Goal: Navigation & Orientation: Find specific page/section

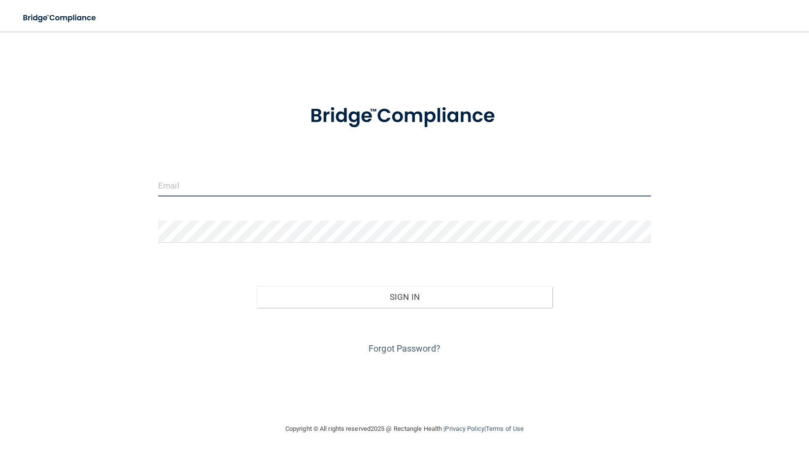
click at [232, 185] on input "email" at bounding box center [404, 185] width 493 height 22
type input "[PERSON_NAME][EMAIL_ADDRESS][DOMAIN_NAME]"
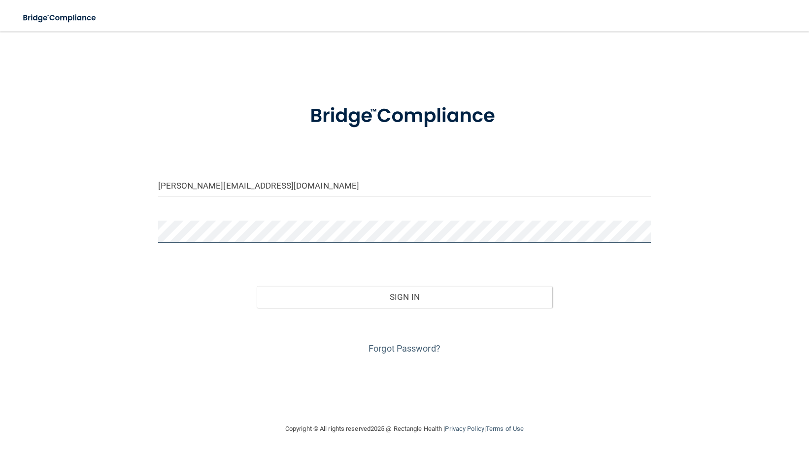
click at [257, 286] on button "Sign In" at bounding box center [405, 297] width 296 height 22
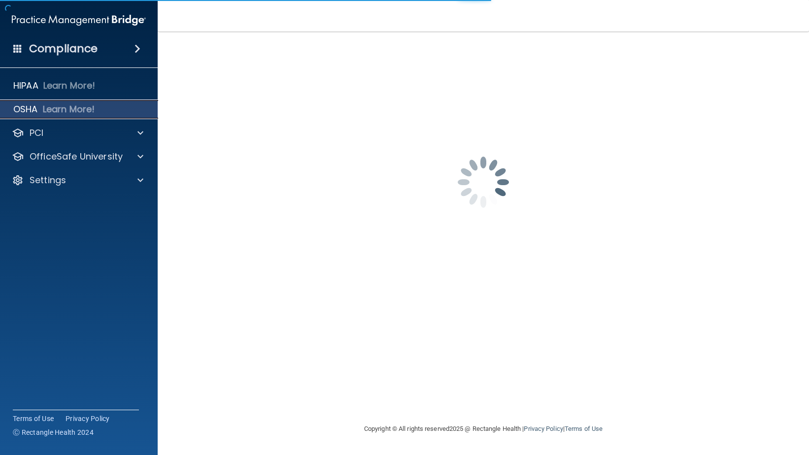
click at [25, 107] on p "OSHA" at bounding box center [25, 109] width 25 height 12
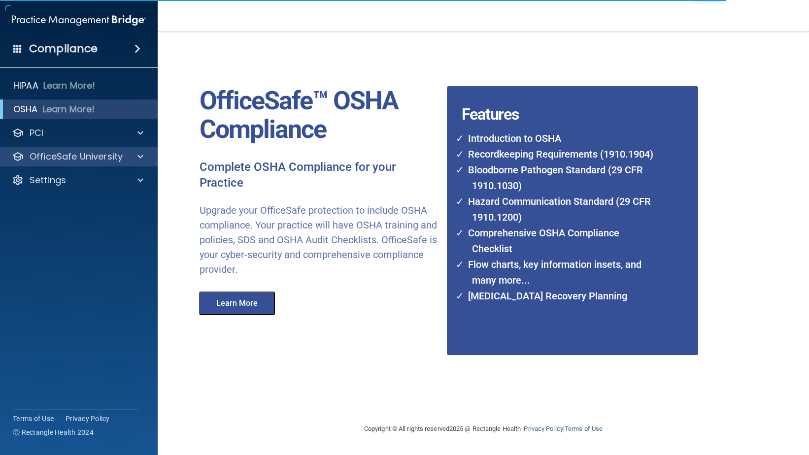
click at [55, 157] on p "OfficeSafe University" at bounding box center [76, 157] width 93 height 12
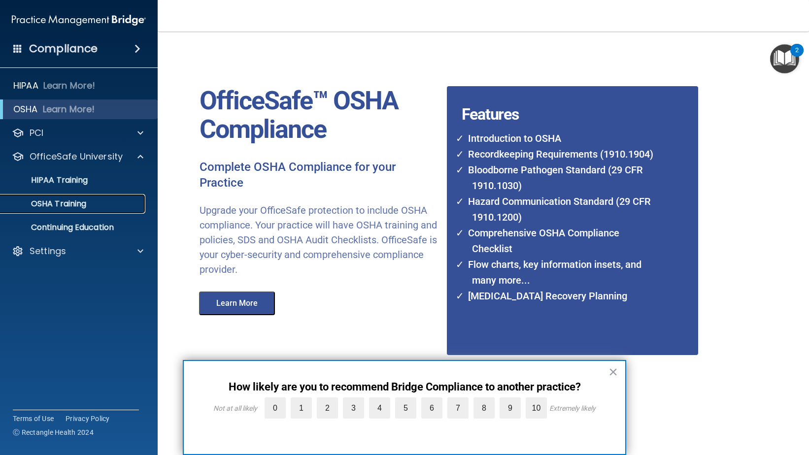
click at [48, 202] on p "OSHA Training" at bounding box center [46, 204] width 80 height 10
click at [68, 226] on p "Continuing Education" at bounding box center [73, 228] width 134 height 10
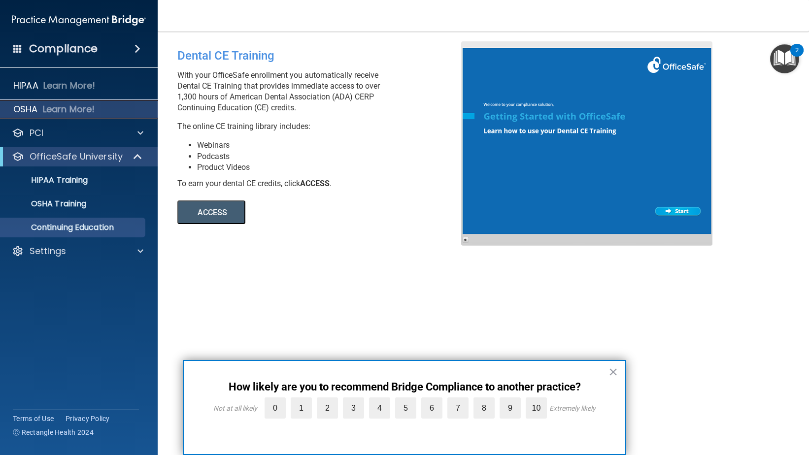
click at [28, 106] on p "OSHA" at bounding box center [25, 109] width 25 height 12
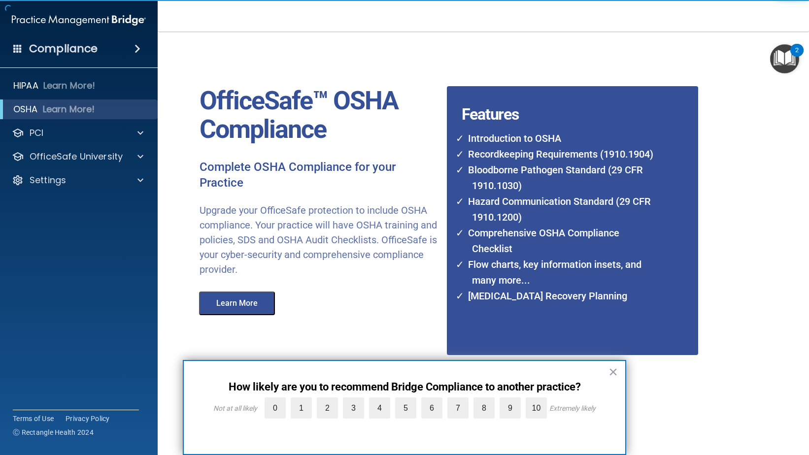
click at [68, 50] on h4 "Compliance" at bounding box center [63, 49] width 68 height 14
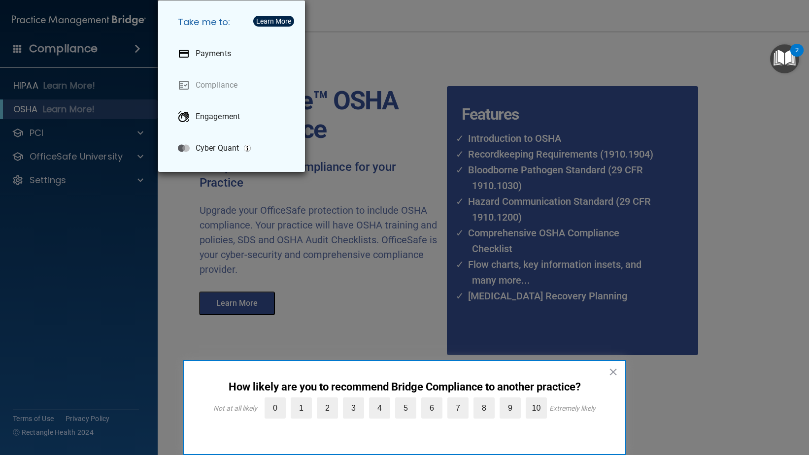
click at [68, 50] on div "Take me to: Payments Compliance Engagement Cyber Quant" at bounding box center [404, 227] width 809 height 455
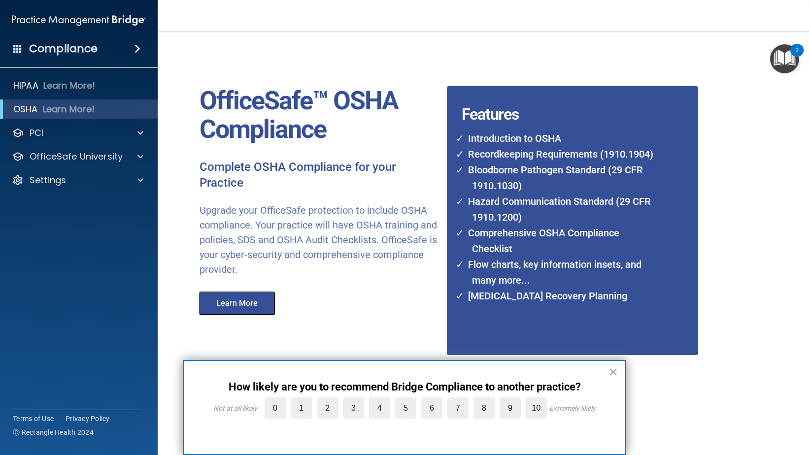
click at [22, 50] on span at bounding box center [17, 48] width 9 height 9
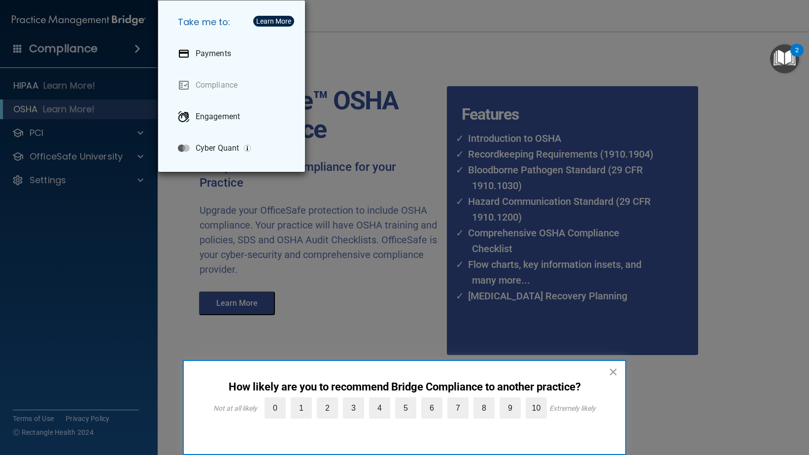
click at [53, 49] on div "Take me to: Payments Compliance Engagement Cyber Quant" at bounding box center [404, 227] width 809 height 455
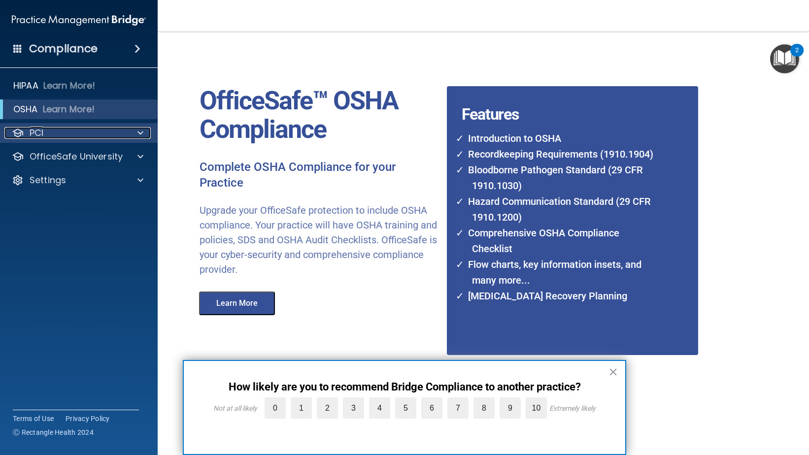
click at [36, 133] on p "PCI" at bounding box center [37, 133] width 14 height 12
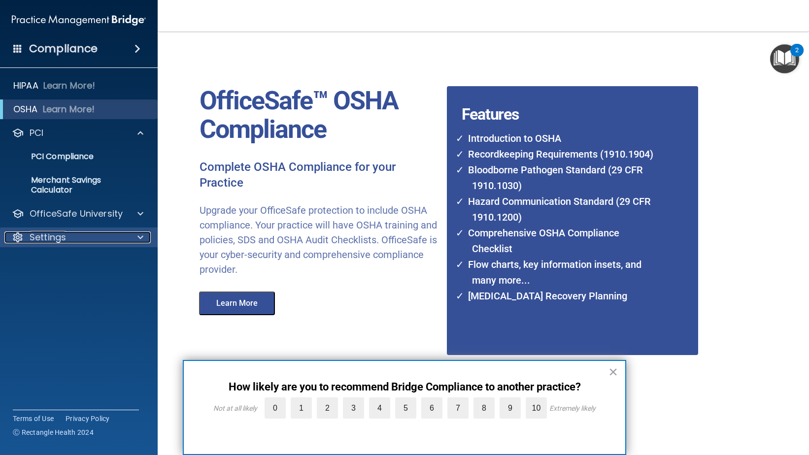
click at [44, 238] on p "Settings" at bounding box center [48, 238] width 36 height 12
click at [44, 258] on p "My Account" at bounding box center [73, 261] width 134 height 10
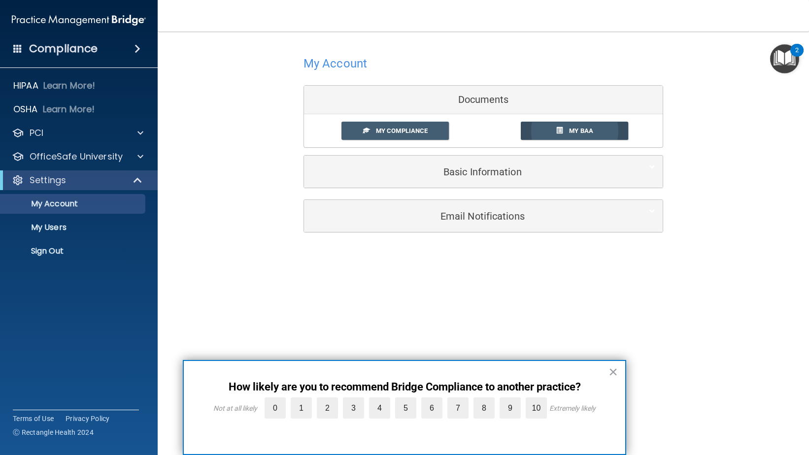
click at [588, 128] on span "My BAA" at bounding box center [581, 130] width 24 height 7
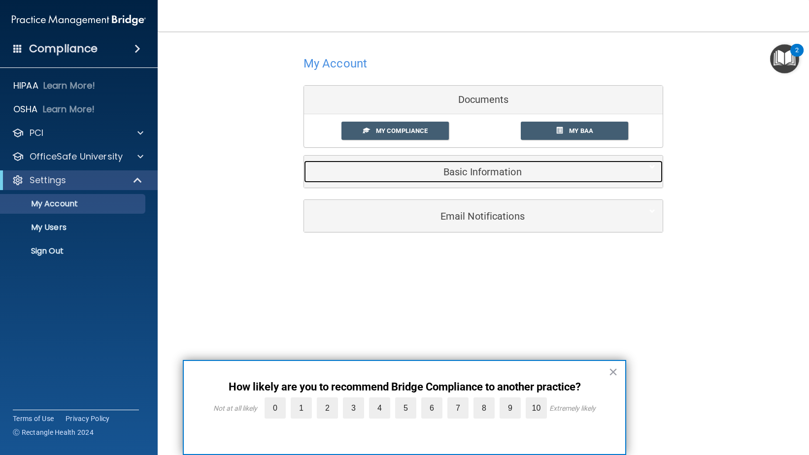
click at [475, 179] on div "Basic Information" at bounding box center [468, 172] width 329 height 22
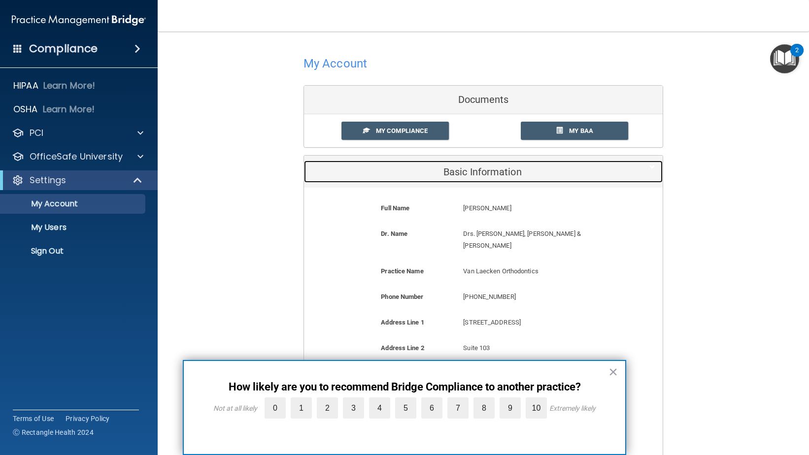
scroll to position [144, 0]
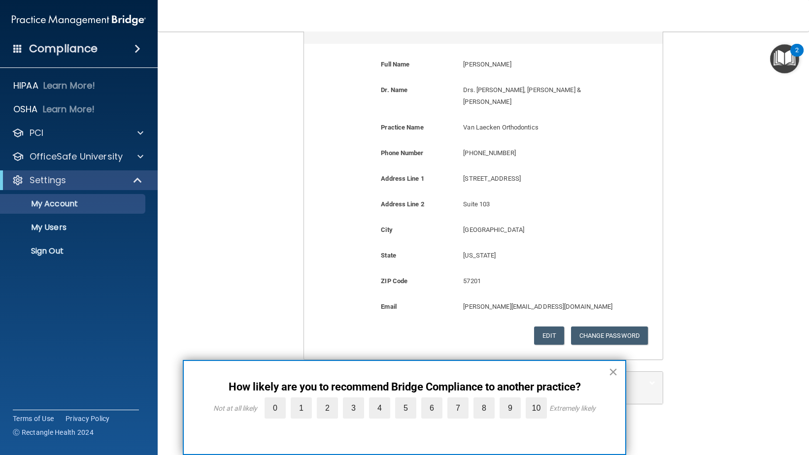
click at [612, 372] on button "×" at bounding box center [612, 372] width 9 height 16
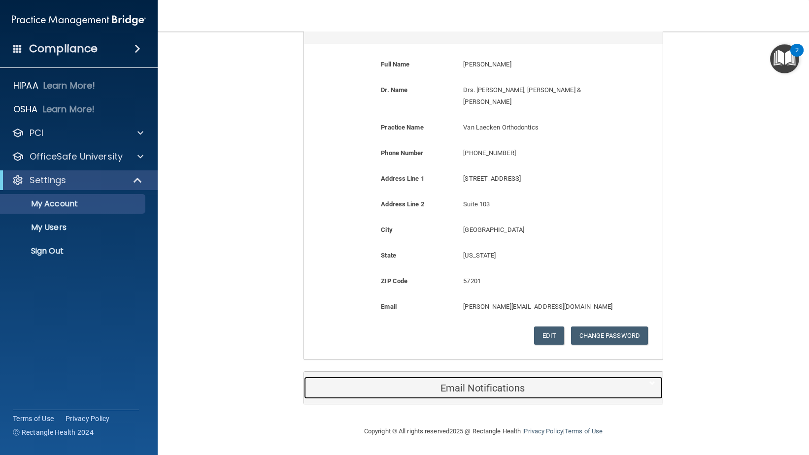
click at [517, 388] on h5 "Email Notifications" at bounding box center [468, 388] width 314 height 11
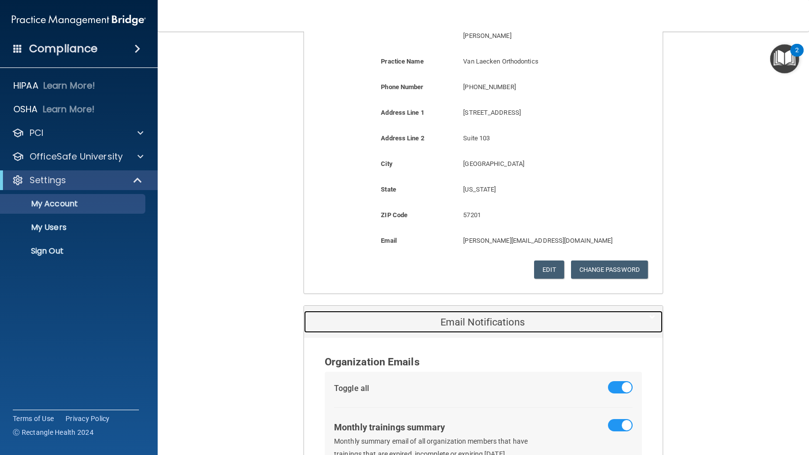
scroll to position [0, 0]
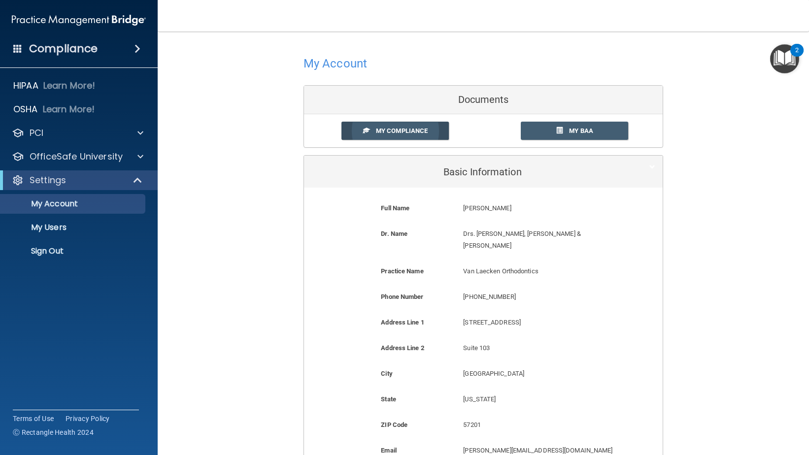
click at [405, 133] on span "My Compliance" at bounding box center [402, 130] width 52 height 7
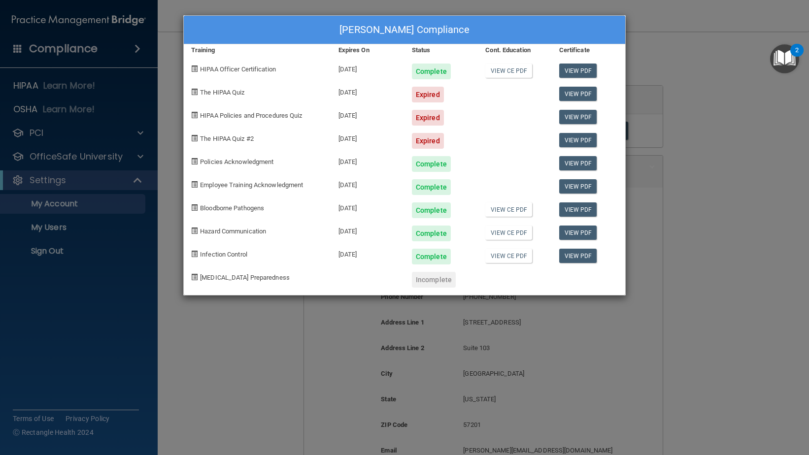
click at [721, 94] on div "[PERSON_NAME] Compliance Training Expires On Status Cont. Education Certificate…" at bounding box center [404, 227] width 809 height 455
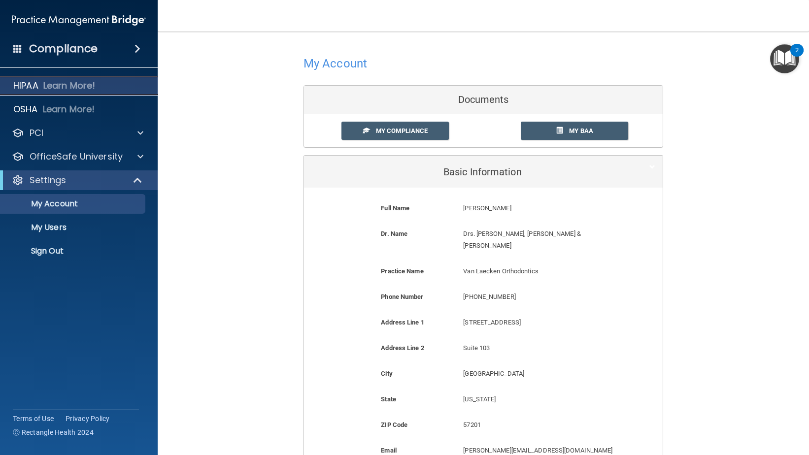
click at [31, 87] on p "HIPAA" at bounding box center [25, 86] width 25 height 12
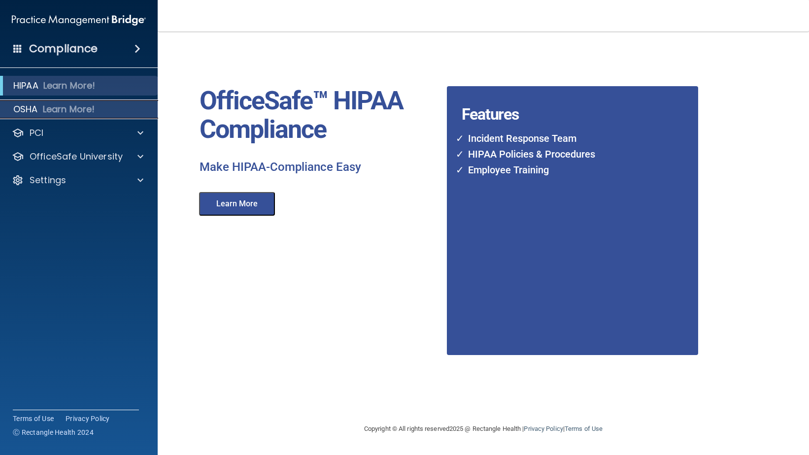
click at [28, 105] on p "OSHA" at bounding box center [25, 109] width 25 height 12
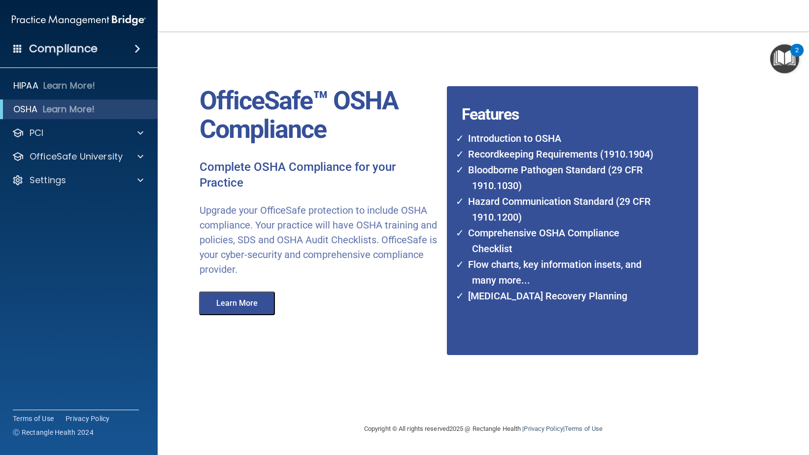
click at [17, 48] on span at bounding box center [17, 48] width 9 height 9
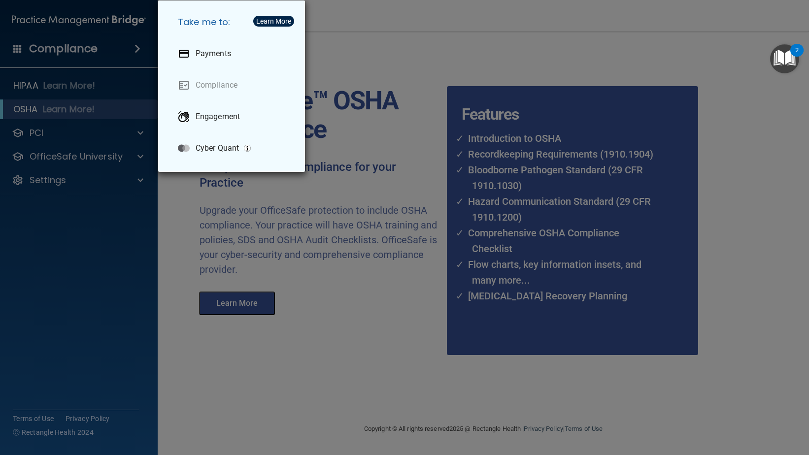
click at [22, 50] on div "Take me to: Payments Compliance Engagement Cyber Quant" at bounding box center [404, 227] width 809 height 455
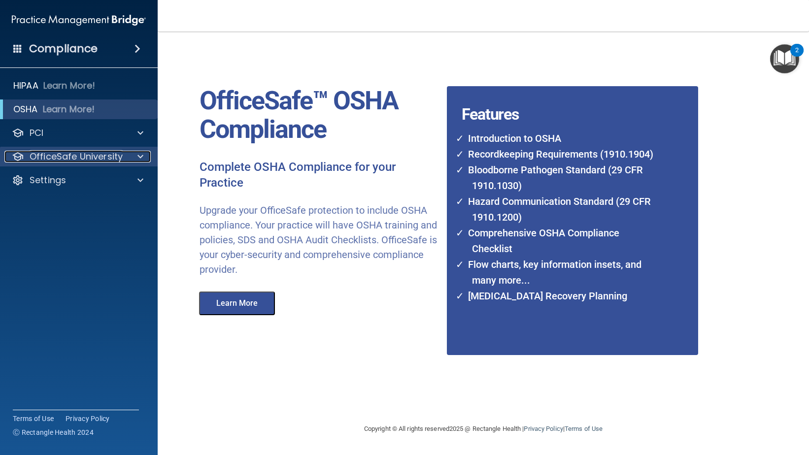
click at [35, 157] on p "OfficeSafe University" at bounding box center [76, 157] width 93 height 12
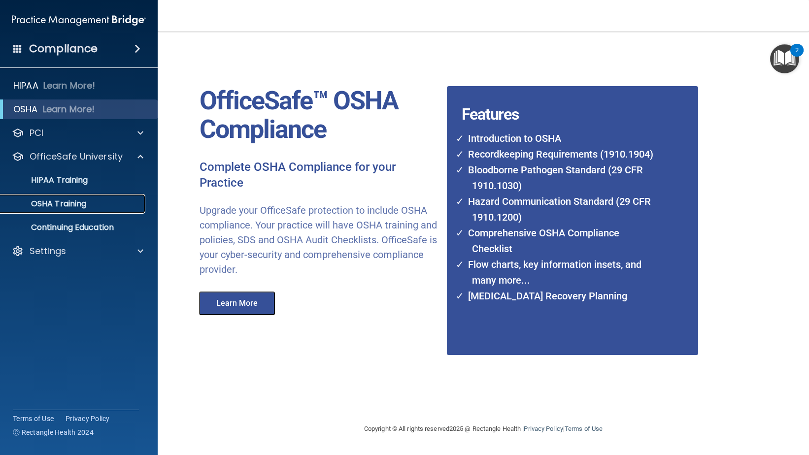
click at [51, 202] on p "OSHA Training" at bounding box center [46, 204] width 80 height 10
click at [784, 60] on img "Open Resource Center, 2 new notifications" at bounding box center [784, 58] width 29 height 29
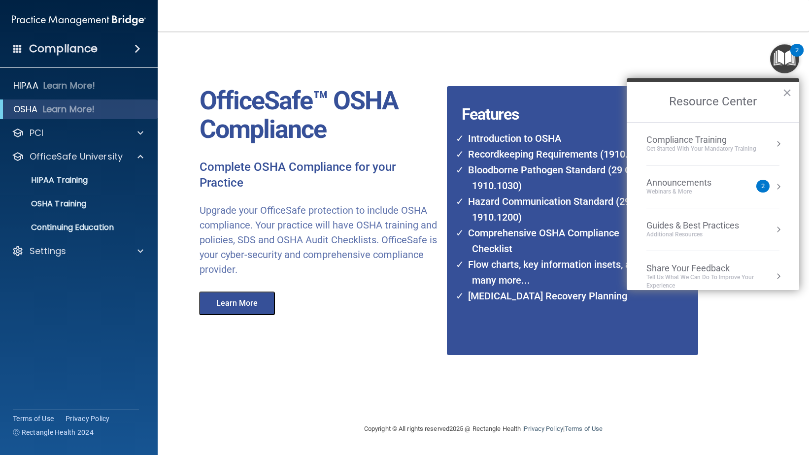
click at [267, 22] on nav "Toggle navigation [PERSON_NAME] [PERSON_NAME][EMAIL_ADDRESS][DOMAIN_NAME] Manag…" at bounding box center [483, 16] width 651 height 32
click at [33, 134] on p "PCI" at bounding box center [37, 133] width 14 height 12
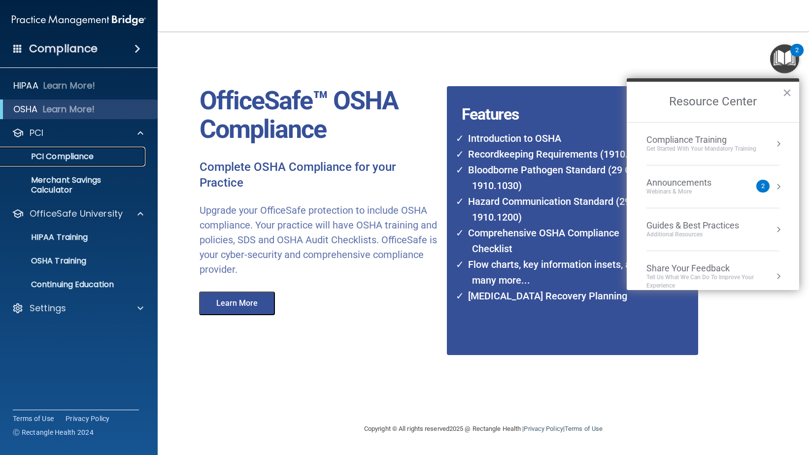
click at [47, 155] on p "PCI Compliance" at bounding box center [73, 157] width 134 height 10
click at [42, 260] on p "OSHA Training" at bounding box center [46, 261] width 80 height 10
click at [786, 93] on button "×" at bounding box center [786, 93] width 9 height 16
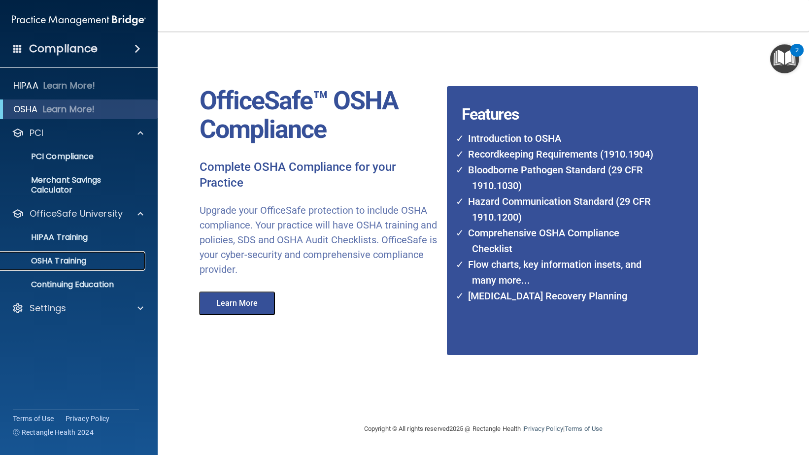
click at [57, 259] on p "OSHA Training" at bounding box center [46, 261] width 80 height 10
click at [52, 239] on p "HIPAA Training" at bounding box center [46, 238] width 81 height 10
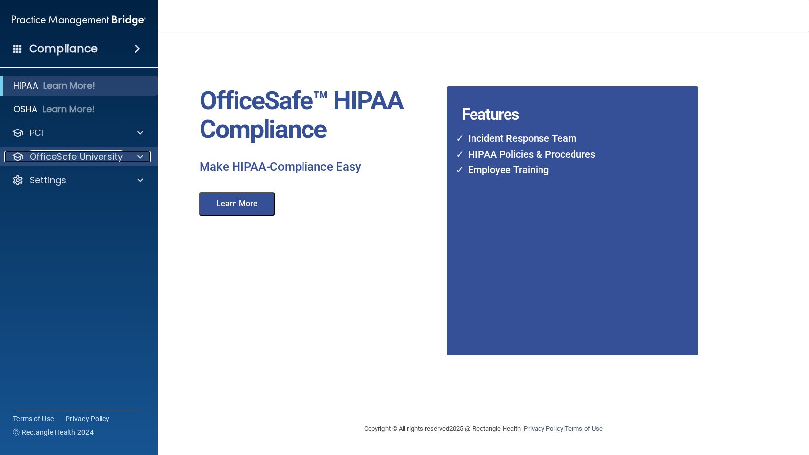
click at [36, 154] on p "OfficeSafe University" at bounding box center [76, 157] width 93 height 12
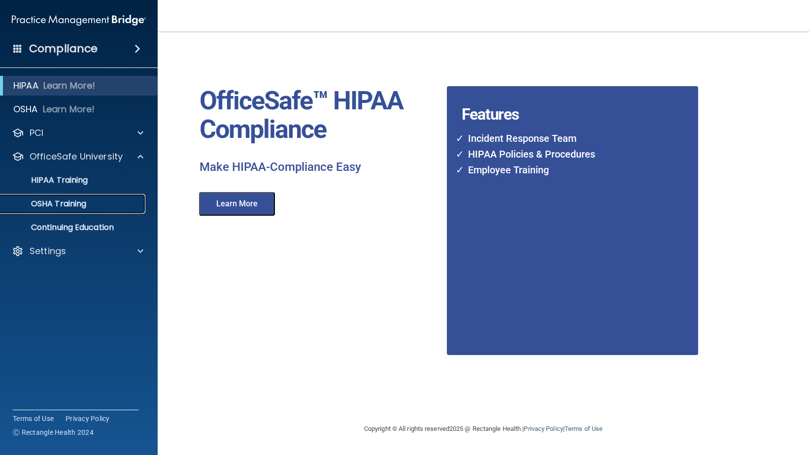
click at [59, 201] on p "OSHA Training" at bounding box center [46, 204] width 80 height 10
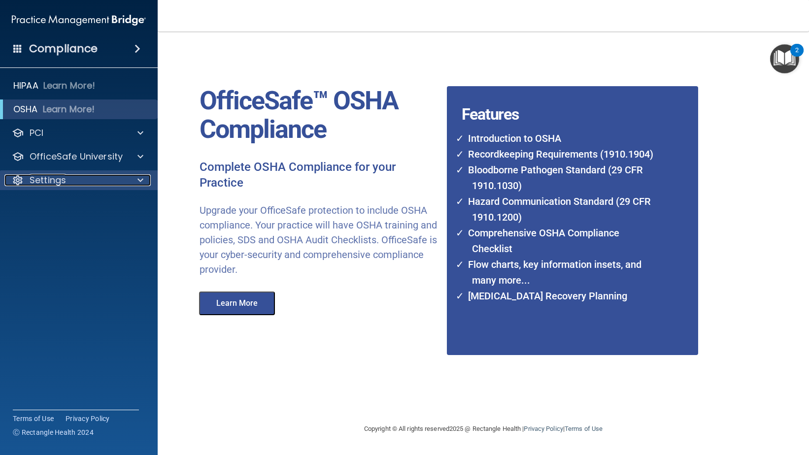
click at [30, 180] on p "Settings" at bounding box center [48, 180] width 36 height 12
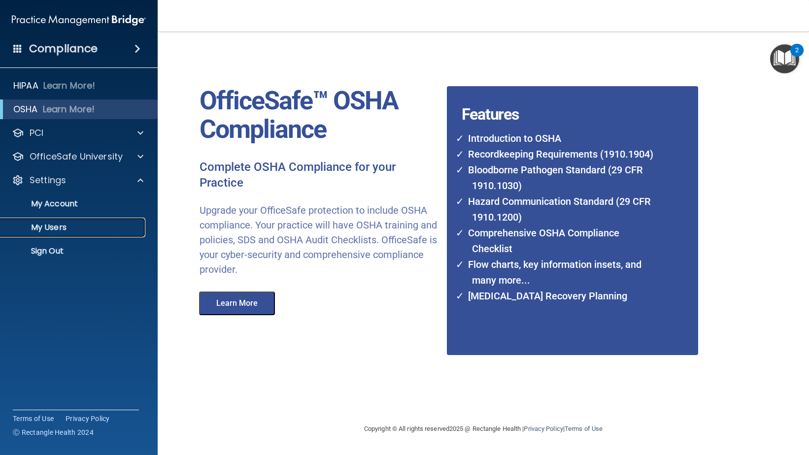
click at [44, 226] on p "My Users" at bounding box center [73, 228] width 134 height 10
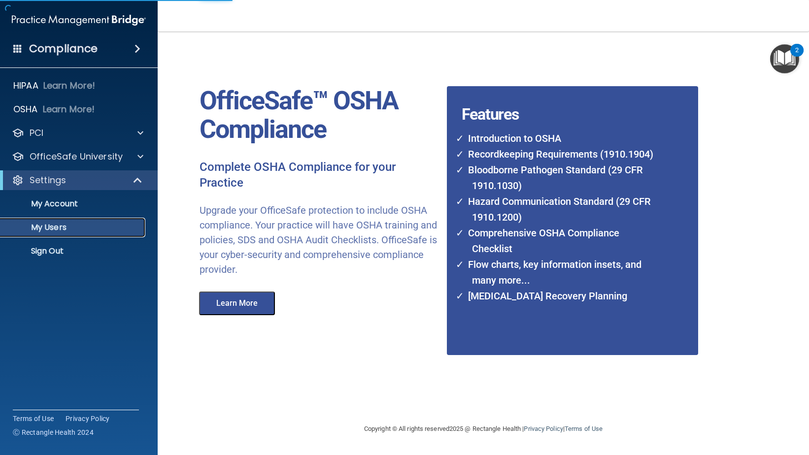
click at [57, 226] on p "My Users" at bounding box center [73, 228] width 134 height 10
select select "20"
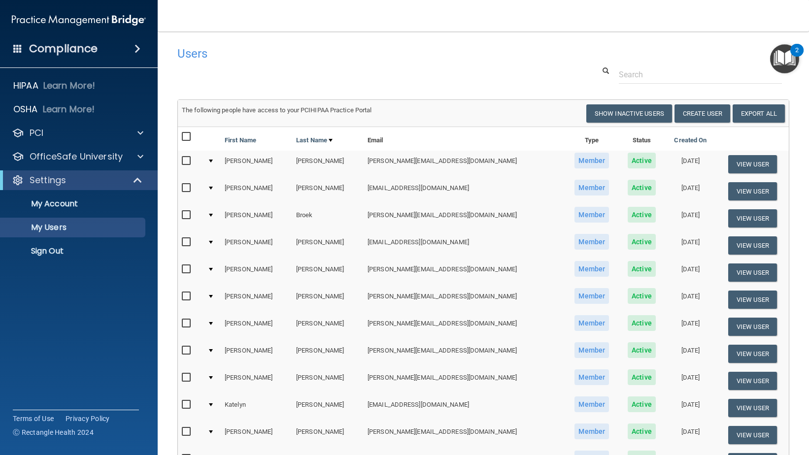
click at [48, 15] on img at bounding box center [79, 20] width 134 height 20
click at [27, 113] on p "OSHA" at bounding box center [25, 109] width 25 height 12
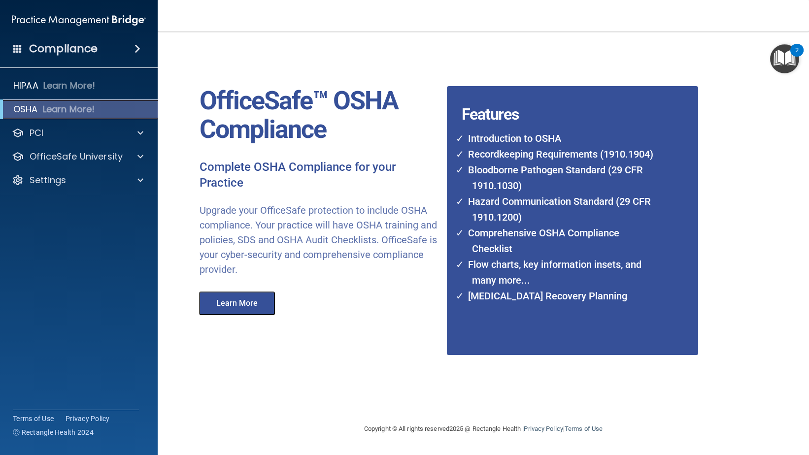
click at [29, 109] on p "OSHA" at bounding box center [25, 109] width 25 height 12
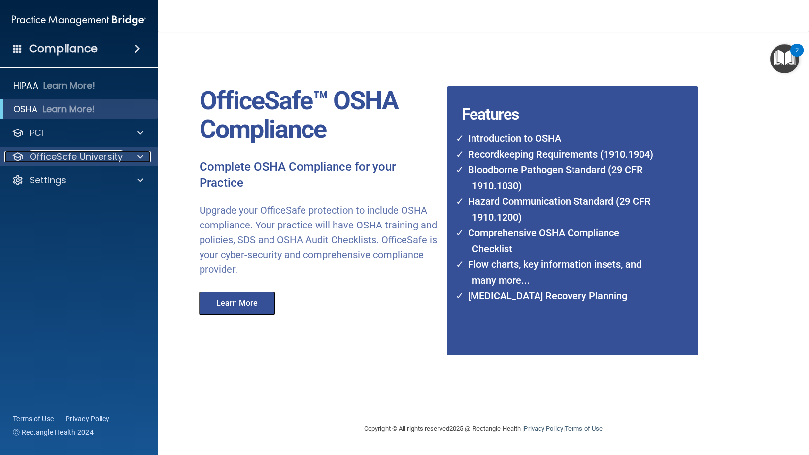
click at [44, 153] on p "OfficeSafe University" at bounding box center [76, 157] width 93 height 12
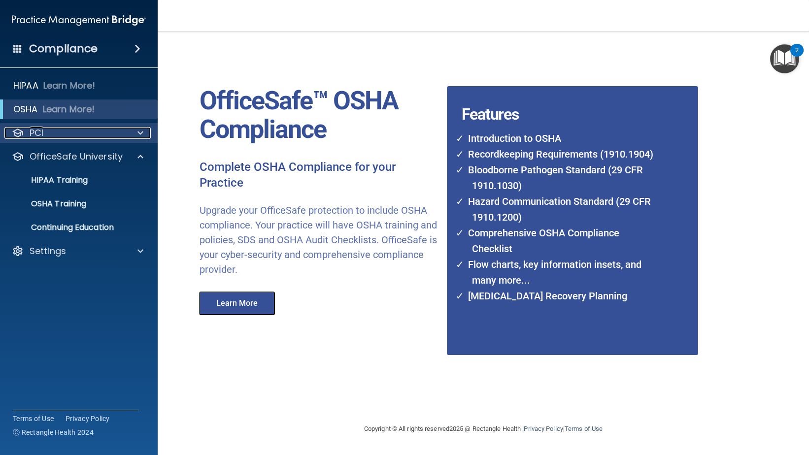
click at [38, 128] on p "PCI" at bounding box center [37, 133] width 14 height 12
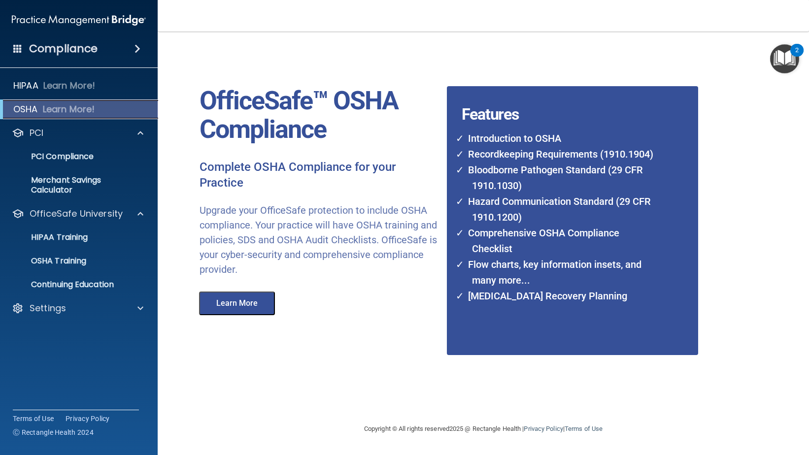
click at [24, 112] on p "OSHA" at bounding box center [25, 109] width 25 height 12
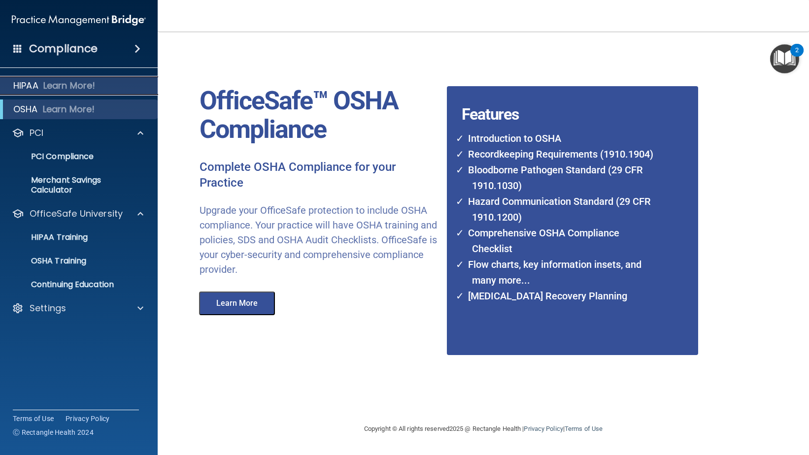
click at [26, 85] on p "HIPAA" at bounding box center [25, 86] width 25 height 12
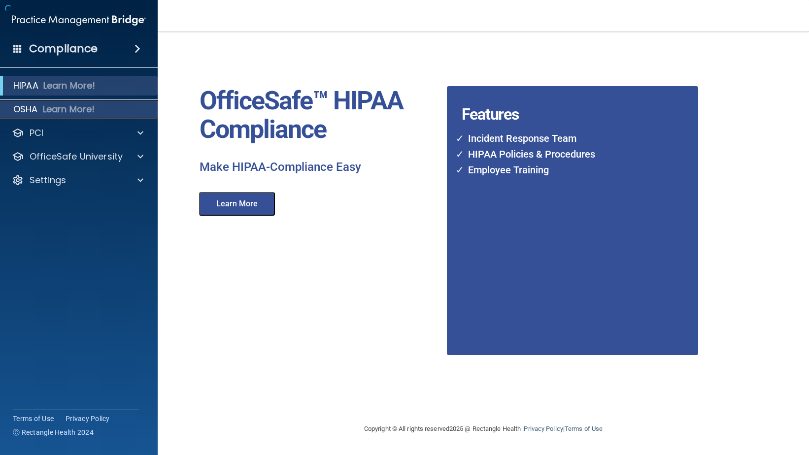
click at [31, 108] on p "OSHA" at bounding box center [25, 109] width 25 height 12
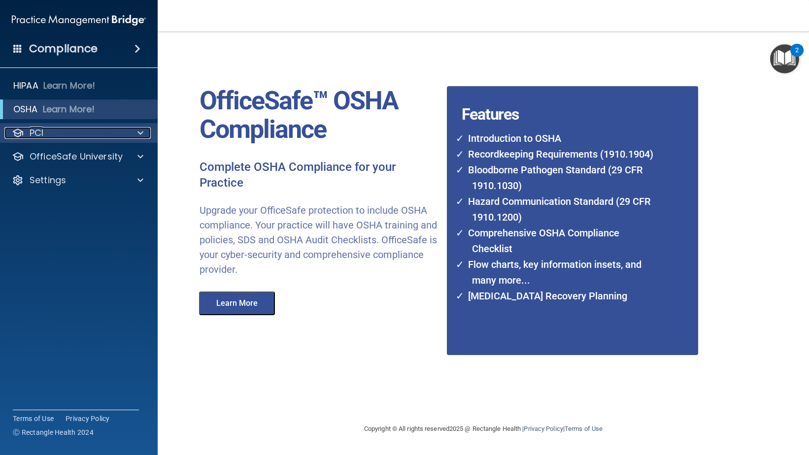
click at [38, 133] on p "PCI" at bounding box center [37, 133] width 14 height 12
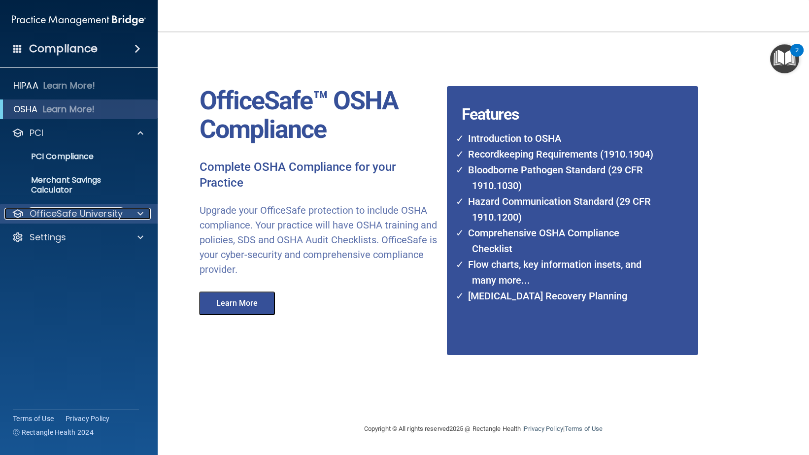
click at [40, 211] on p "OfficeSafe University" at bounding box center [76, 214] width 93 height 12
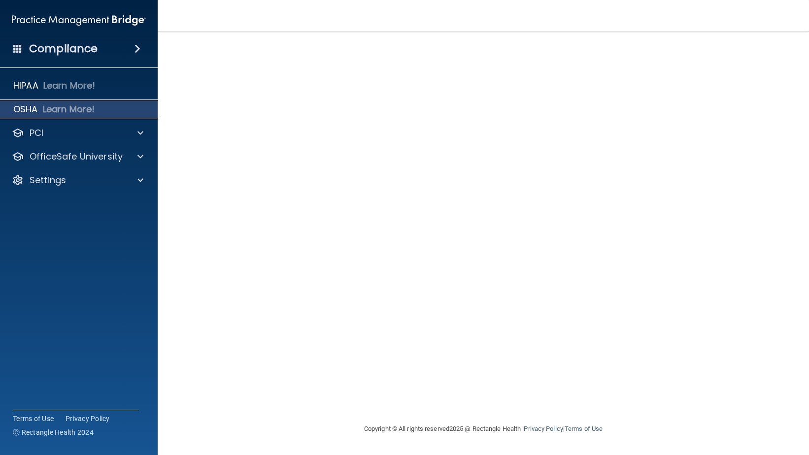
click at [30, 107] on p "OSHA" at bounding box center [25, 109] width 25 height 12
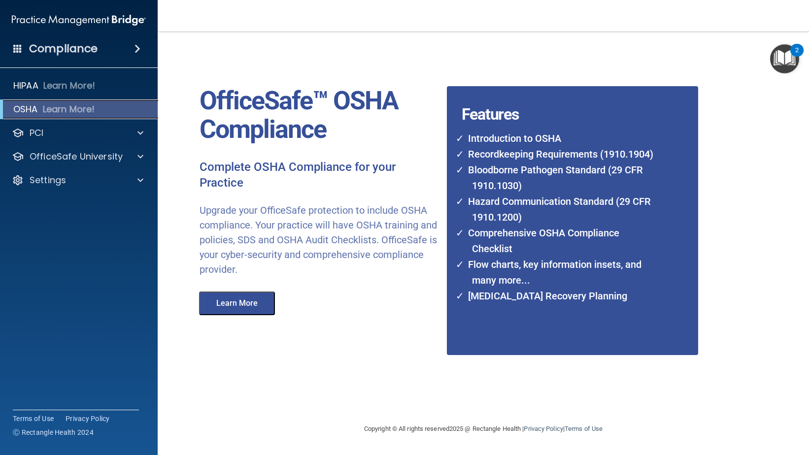
click at [25, 112] on p "OSHA" at bounding box center [25, 109] width 25 height 12
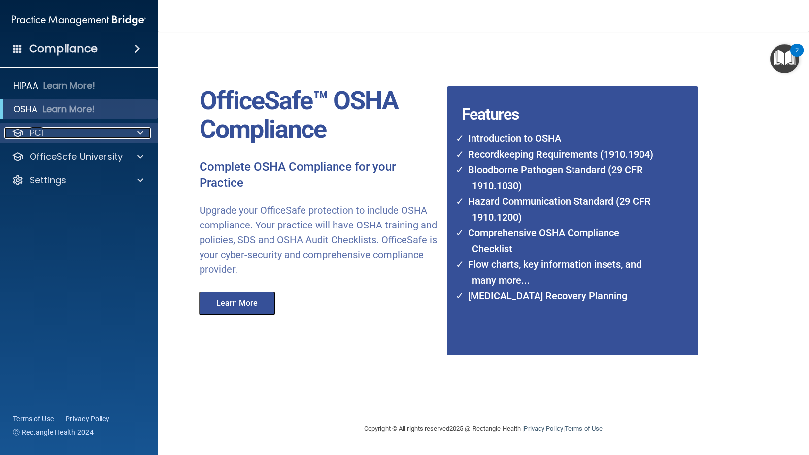
click at [58, 136] on div "PCI" at bounding box center [65, 133] width 122 height 12
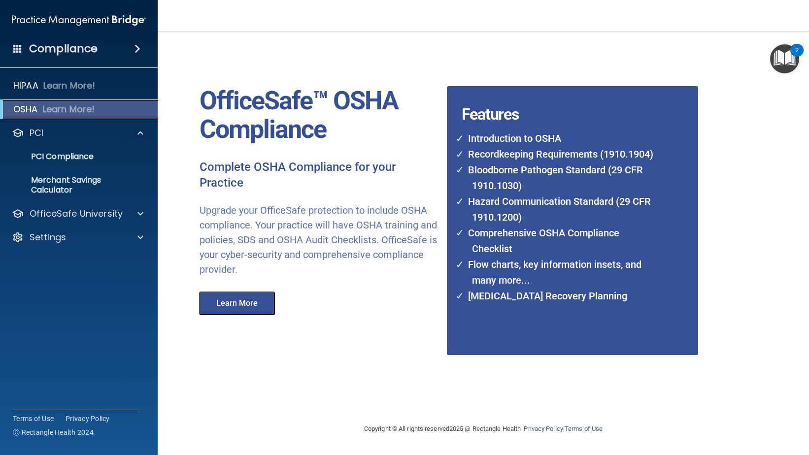
click at [29, 106] on p "OSHA" at bounding box center [25, 109] width 25 height 12
